Goal: Entertainment & Leisure: Consume media (video, audio)

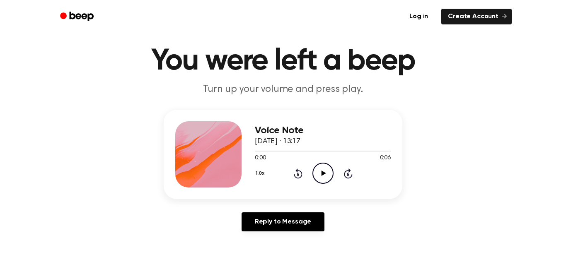
scroll to position [19, 0]
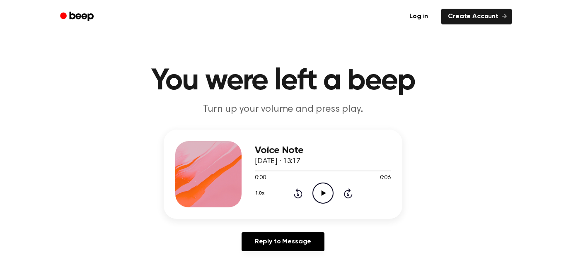
click at [319, 195] on icon "Play Audio" at bounding box center [322, 193] width 21 height 21
click at [319, 196] on icon "Pause Audio" at bounding box center [322, 193] width 21 height 21
click at [297, 192] on icon at bounding box center [298, 193] width 9 height 10
click at [320, 193] on icon "Play Audio" at bounding box center [322, 193] width 21 height 21
click at [320, 193] on icon "Pause Audio" at bounding box center [322, 193] width 21 height 21
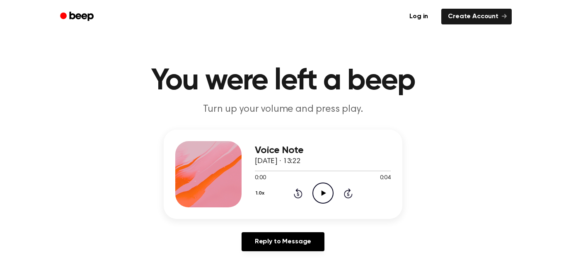
click at [323, 196] on icon "Play Audio" at bounding box center [322, 193] width 21 height 21
click at [323, 196] on icon "Pause Audio" at bounding box center [322, 193] width 21 height 21
click at [322, 193] on icon at bounding box center [323, 193] width 5 height 5
click at [322, 193] on icon at bounding box center [323, 193] width 4 height 5
click at [300, 194] on icon "Rewind 5 seconds" at bounding box center [297, 193] width 9 height 11
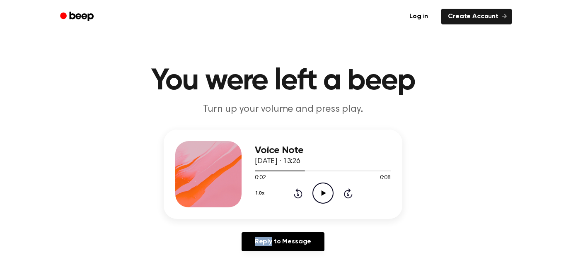
click at [300, 194] on icon "Rewind 5 seconds" at bounding box center [297, 193] width 9 height 11
click at [321, 193] on icon at bounding box center [323, 193] width 5 height 5
click at [321, 193] on icon at bounding box center [323, 193] width 4 height 5
